Goal: Task Accomplishment & Management: Use online tool/utility

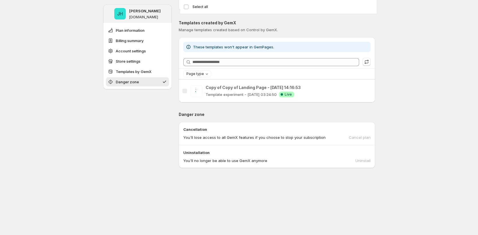
scroll to position [530, 0]
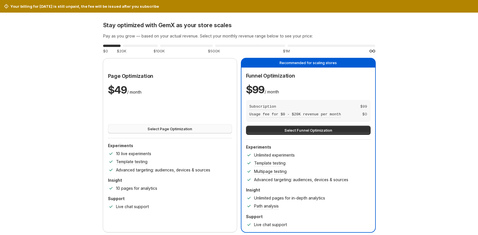
click at [192, 127] on span "Select Page Optimization" at bounding box center [170, 129] width 45 height 6
click at [347, 134] on button "Select Funnel Optimization" at bounding box center [308, 130] width 125 height 9
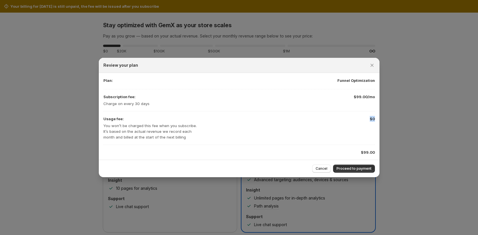
drag, startPoint x: 371, startPoint y: 119, endPoint x: 377, endPoint y: 120, distance: 6.2
click at [377, 120] on div "Plan: Funnel Optimization Subscription fee: Charge on every 30 days $99.00/mo U…" at bounding box center [239, 116] width 281 height 87
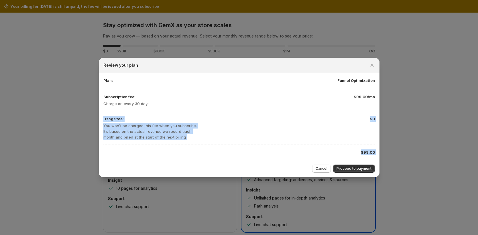
drag, startPoint x: 352, startPoint y: 101, endPoint x: 385, endPoint y: 105, distance: 33.2
click at [326, 134] on div "Usage fee: You won’t be charged this fee when you subscribe. It’s based on the …" at bounding box center [239, 128] width 272 height 24
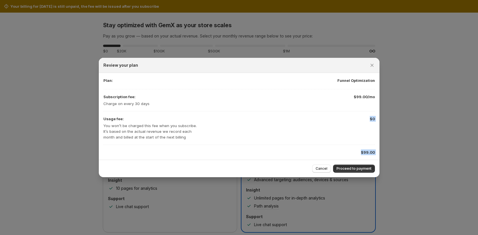
drag, startPoint x: 149, startPoint y: 134, endPoint x: 168, endPoint y: 129, distance: 19.5
drag, startPoint x: 217, startPoint y: 131, endPoint x: 269, endPoint y: 133, distance: 51.3
click at [218, 131] on div "Usage fee: You won’t be charged this fee when you subscribe. It’s based on the …" at bounding box center [239, 128] width 272 height 24
click at [371, 67] on icon "Close" at bounding box center [372, 65] width 6 height 6
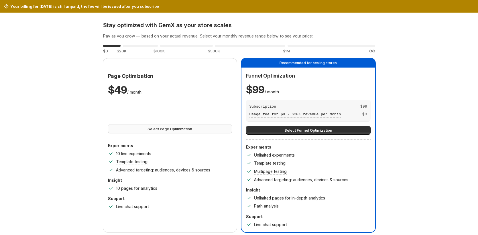
click at [186, 130] on span "Select Page Optimization" at bounding box center [170, 129] width 45 height 6
click at [181, 129] on span "Select Page Optimization" at bounding box center [170, 129] width 45 height 6
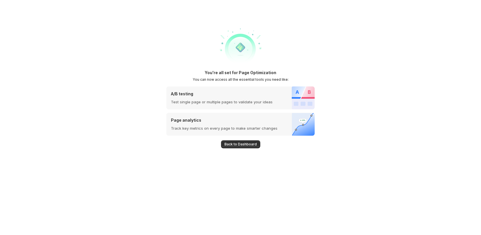
click at [226, 142] on button "Back to Dashboard" at bounding box center [240, 144] width 39 height 8
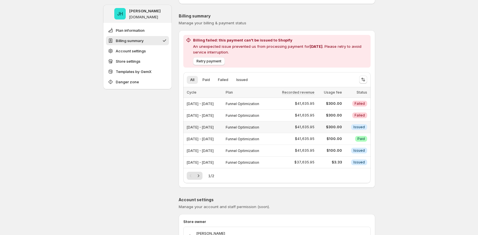
scroll to position [42, 0]
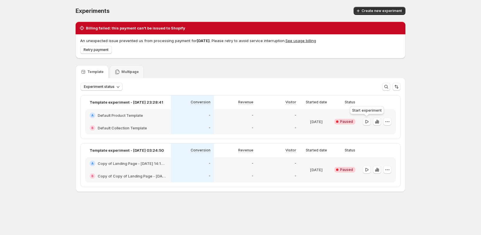
click at [365, 122] on icon "button" at bounding box center [367, 122] width 6 height 6
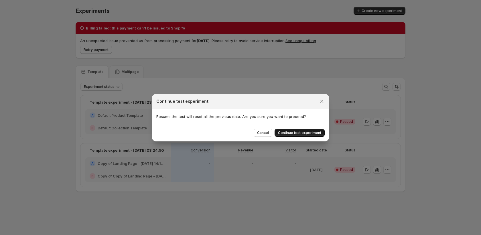
click at [302, 136] on button "Continue test experiment" at bounding box center [300, 133] width 50 height 8
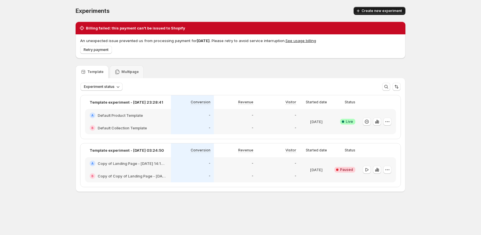
click at [392, 12] on span "Create new experiment" at bounding box center [382, 11] width 40 height 5
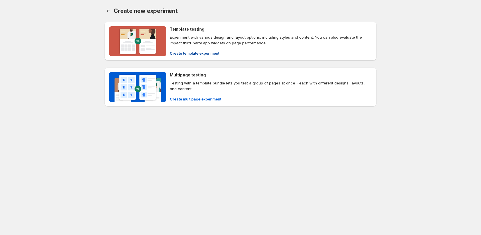
click at [201, 53] on span "Create template experiment" at bounding box center [195, 53] width 50 height 6
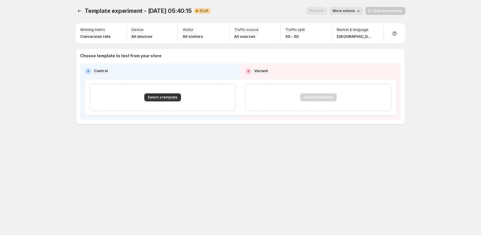
click at [171, 93] on div "Select a template" at bounding box center [162, 97] width 147 height 27
click at [173, 100] on button "Select a template" at bounding box center [162, 97] width 37 height 8
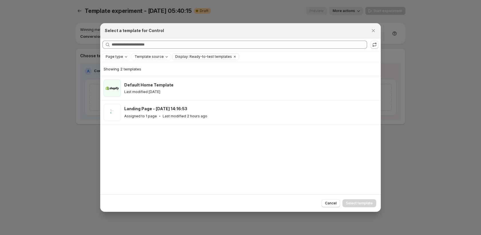
drag, startPoint x: 217, startPoint y: 118, endPoint x: 273, endPoint y: 139, distance: 59.3
click at [217, 118] on div "Assigned to 1 page Last modified 2 hours ago" at bounding box center [250, 116] width 252 height 6
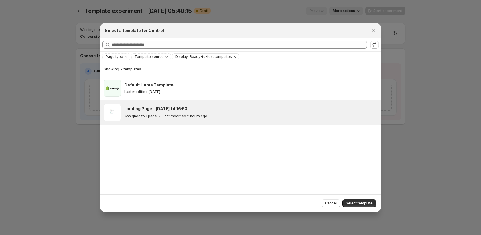
click at [366, 201] on span "Select template" at bounding box center [359, 203] width 27 height 5
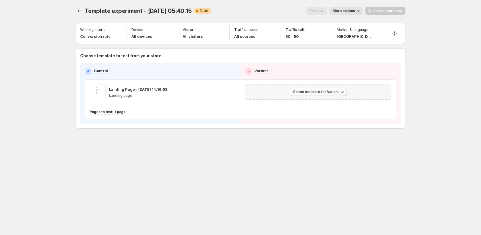
click at [330, 95] on button "Select template for Variant" at bounding box center [318, 92] width 57 height 8
click at [334, 111] on span "Create Variant based on Control" at bounding box center [319, 113] width 58 height 5
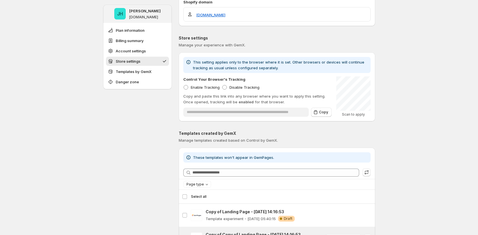
scroll to position [385, 0]
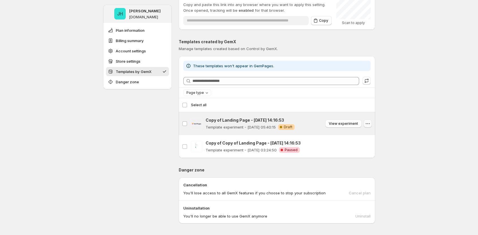
click at [370, 126] on icon "button" at bounding box center [368, 124] width 6 height 6
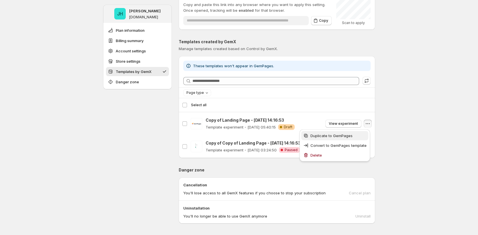
click at [350, 137] on span "Duplicate to GemPages" at bounding box center [332, 136] width 42 height 5
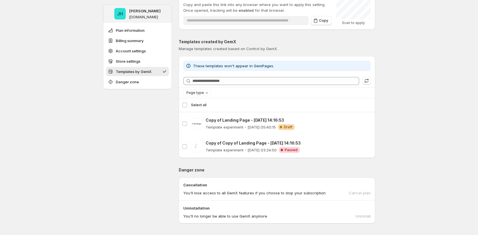
click at [445, 134] on div "JH Jena Hoang gemcommerce-dev-jena-gemx-003.myshopify.com Plan information Bill…" at bounding box center [239, 8] width 478 height 787
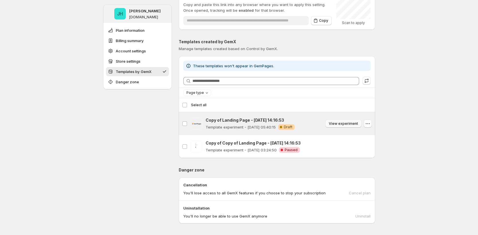
click at [352, 126] on span "View experiment" at bounding box center [343, 123] width 29 height 5
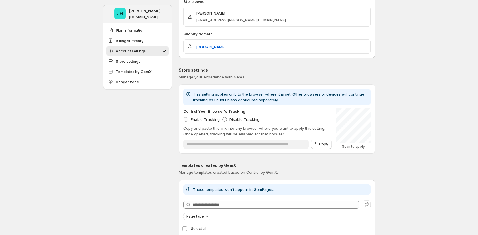
scroll to position [232, 0]
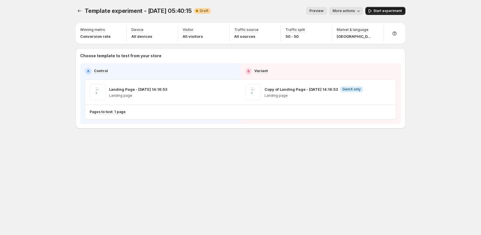
click at [401, 11] on span "Start experiment" at bounding box center [388, 11] width 29 height 5
click at [342, 13] on span "More actions" at bounding box center [341, 11] width 22 height 5
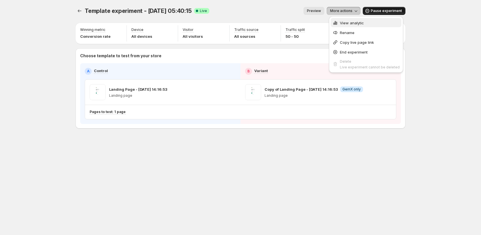
click at [380, 22] on span "View analytic" at bounding box center [370, 23] width 60 height 6
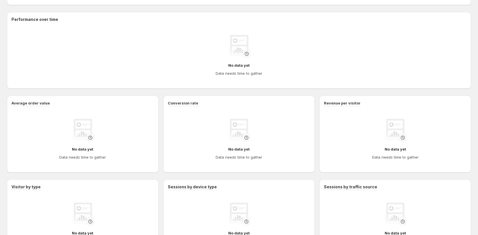
scroll to position [332, 0]
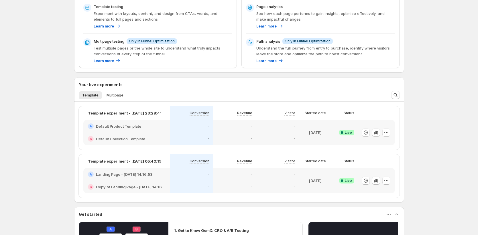
scroll to position [136, 0]
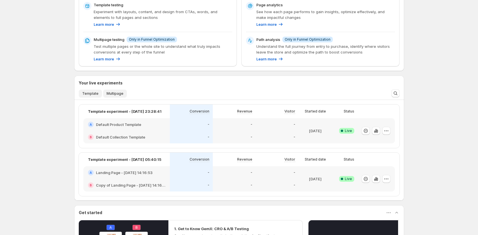
click at [113, 93] on span "Multipage" at bounding box center [115, 93] width 17 height 5
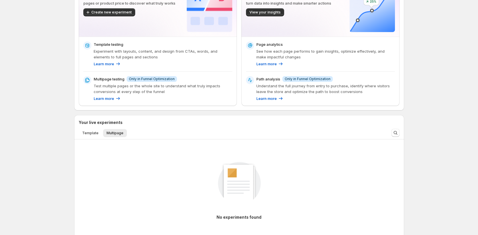
scroll to position [0, 0]
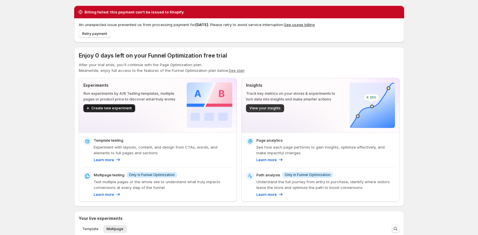
click at [103, 110] on span "Create new experiment" at bounding box center [111, 108] width 40 height 5
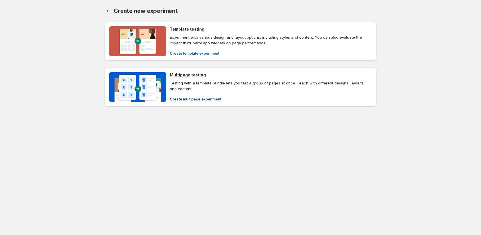
click at [200, 101] on span "Create multipage experiment" at bounding box center [196, 99] width 52 height 6
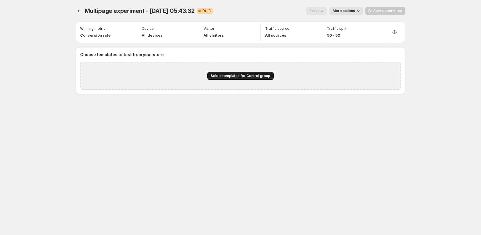
click at [228, 78] on span "Select templates for Control group" at bounding box center [241, 76] width 60 height 5
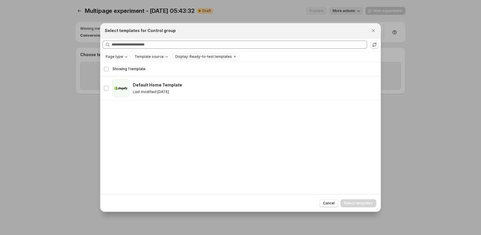
click at [192, 101] on div "Showing 1 template Select template Showing 1 template Select Select template 0 …" at bounding box center [240, 128] width 281 height 133
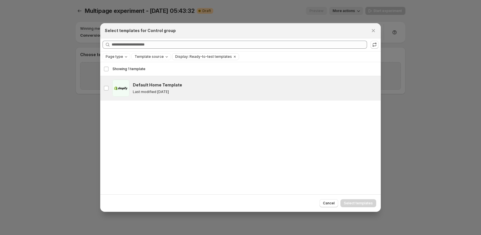
click at [228, 95] on div "Default Home Template Last modified 18 days ago" at bounding box center [255, 88] width 245 height 17
click at [237, 90] on div "Last modified 18 days ago" at bounding box center [254, 92] width 243 height 5
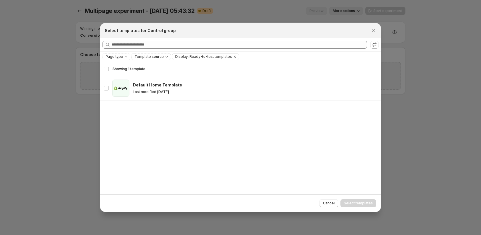
click at [379, 45] on div "Searching all templates" at bounding box center [240, 44] width 281 height 13
click at [377, 46] on icon ":r5a:" at bounding box center [375, 45] width 6 height 6
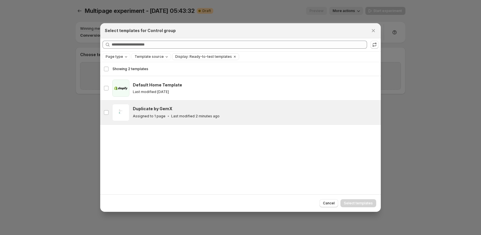
click at [219, 121] on div "gp-template-585677285865030515 Duplicate by GemX Assigned to 1 page Last modifi…" at bounding box center [240, 113] width 281 height 24
click at [349, 202] on span "Select templates" at bounding box center [358, 203] width 29 height 5
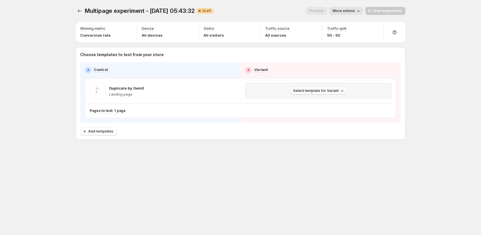
click at [326, 93] on span "Select template for Variant" at bounding box center [316, 91] width 46 height 5
click at [325, 108] on button "Create Variant based on Control" at bounding box center [320, 112] width 62 height 9
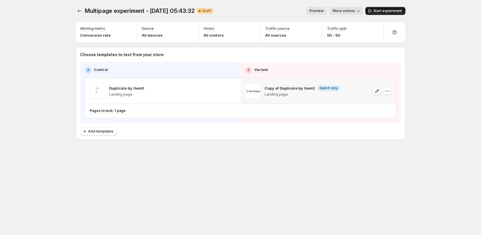
click at [395, 12] on span "Start experiment" at bounding box center [388, 11] width 29 height 5
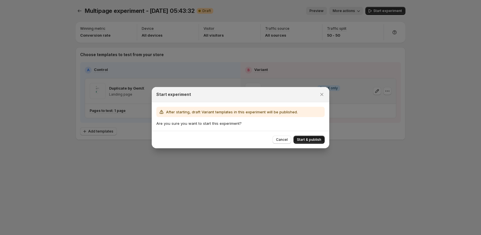
click at [315, 142] on button "Start & publish" at bounding box center [309, 140] width 31 height 8
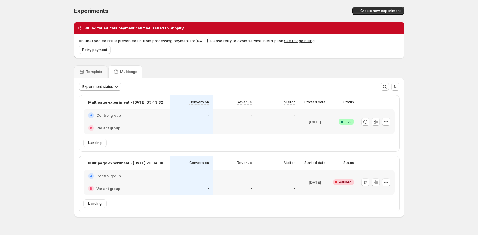
scroll to position [13, 0]
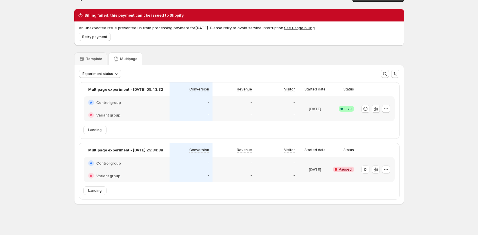
click at [126, 62] on div "Multipage" at bounding box center [125, 58] width 34 height 13
click at [97, 59] on p "Template" at bounding box center [94, 59] width 16 height 5
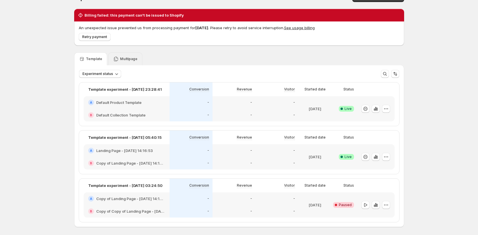
click at [123, 59] on p "Multipage" at bounding box center [128, 59] width 17 height 5
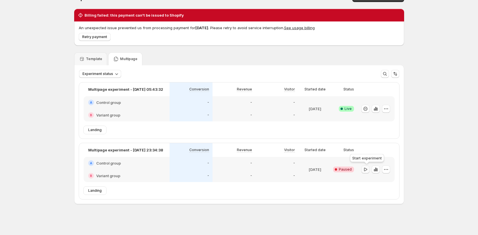
click at [368, 171] on icon "button" at bounding box center [366, 170] width 6 height 6
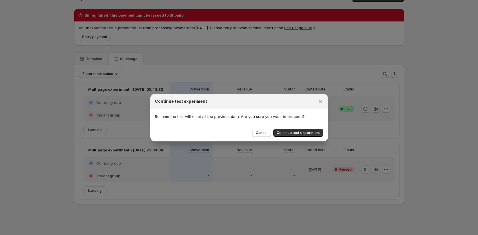
drag, startPoint x: 304, startPoint y: 138, endPoint x: 307, endPoint y: 137, distance: 3.4
click at [306, 137] on div "Cancel Continue test experiment" at bounding box center [239, 132] width 178 height 17
click at [307, 134] on span "Continue test experiment" at bounding box center [298, 133] width 43 height 5
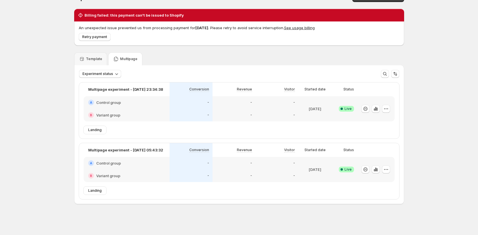
scroll to position [0, 0]
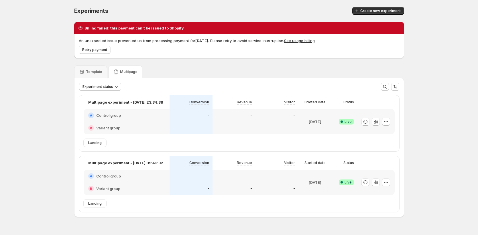
click at [305, 41] on button "See usage billing" at bounding box center [299, 40] width 31 height 5
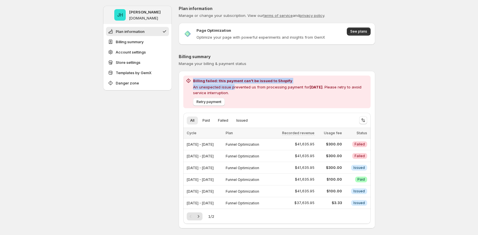
drag, startPoint x: 195, startPoint y: 81, endPoint x: 234, endPoint y: 85, distance: 39.7
click at [234, 85] on div "Billing failed: this payment can't be issued to Shopify An unexpected issue pre…" at bounding box center [280, 87] width 175 height 18
drag, startPoint x: 360, startPoint y: 179, endPoint x: 369, endPoint y: 179, distance: 8.6
click at [369, 179] on td "Success Paid" at bounding box center [357, 180] width 27 height 12
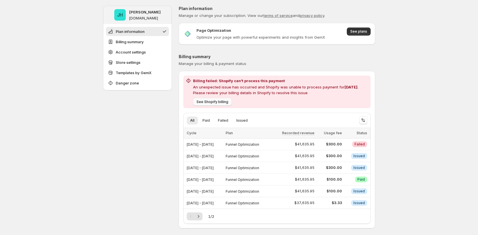
click at [224, 101] on span "See Shopify billing" at bounding box center [213, 102] width 32 height 5
click at [224, 105] on button "See Shopify billing" at bounding box center [212, 102] width 39 height 8
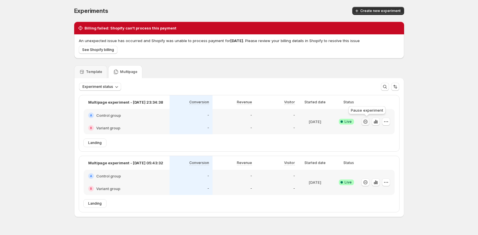
click at [368, 123] on icon "button" at bounding box center [366, 122] width 6 height 6
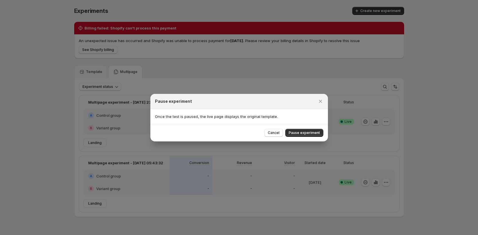
click at [299, 128] on div "Cancel Pause experiment" at bounding box center [239, 132] width 178 height 17
click at [304, 132] on span "Pause experiment" at bounding box center [304, 133] width 31 height 5
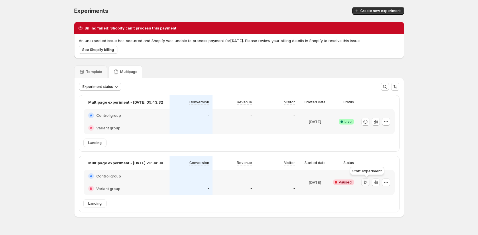
click at [364, 182] on icon "button" at bounding box center [366, 183] width 6 height 6
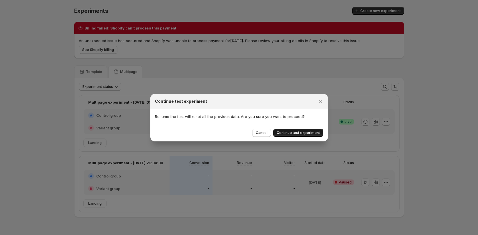
click at [300, 132] on span "Continue test experiment" at bounding box center [298, 133] width 43 height 5
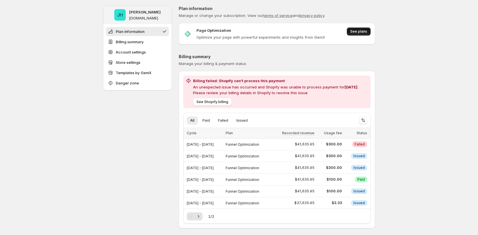
click at [366, 34] on button "See plans" at bounding box center [359, 32] width 24 height 8
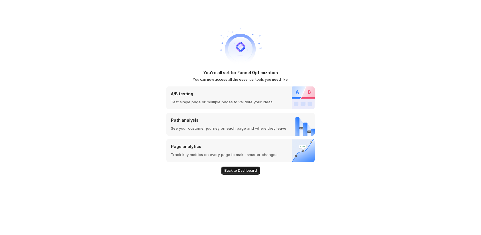
click at [252, 170] on span "Back to Dashboard" at bounding box center [241, 170] width 32 height 5
